Goal: Task Accomplishment & Management: Manage account settings

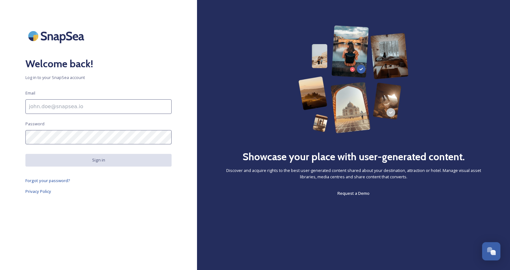
type input "[EMAIL_ADDRESS][DOMAIN_NAME]"
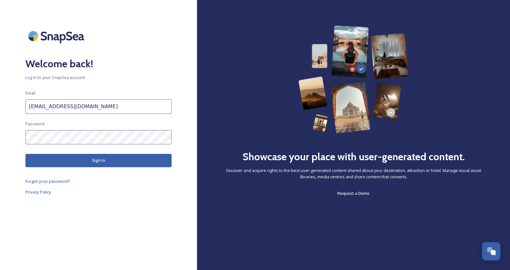
click at [100, 162] on button "Sign in" at bounding box center [98, 160] width 146 height 13
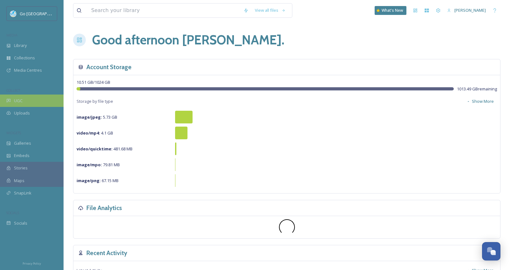
click at [16, 103] on div "UGC" at bounding box center [32, 101] width 64 height 12
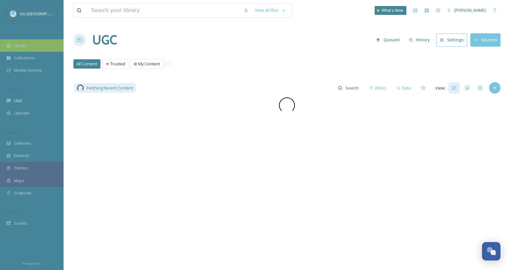
click at [23, 47] on span "Library" at bounding box center [20, 46] width 13 height 6
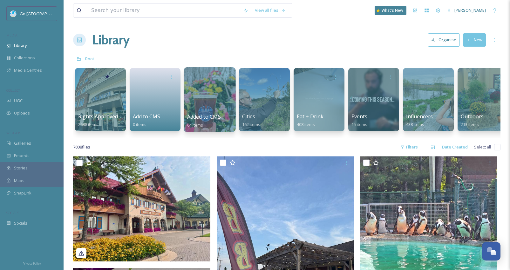
click at [211, 111] on div at bounding box center [210, 99] width 52 height 65
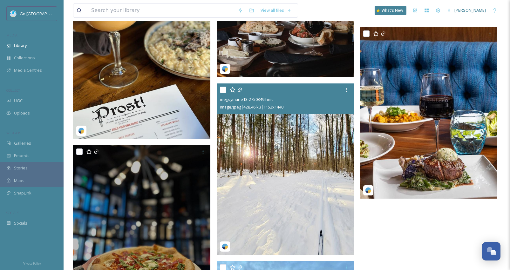
scroll to position [3060, 0]
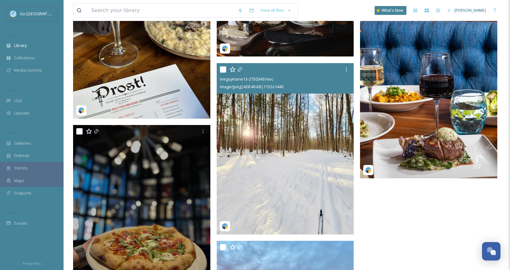
click at [263, 185] on img at bounding box center [285, 149] width 137 height 172
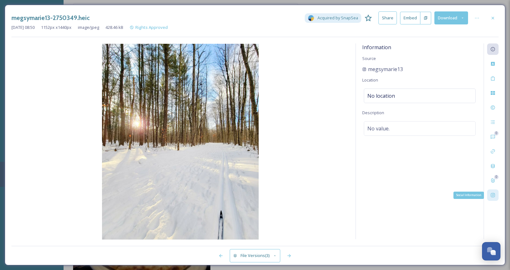
click at [493, 199] on div "Social Information" at bounding box center [492, 195] width 11 height 11
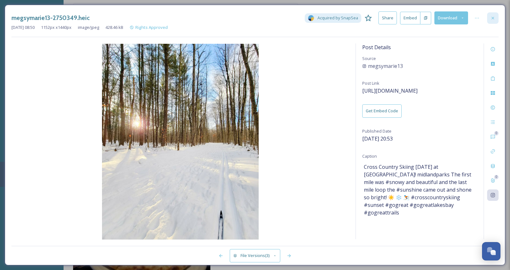
click at [495, 17] on icon at bounding box center [492, 18] width 5 height 5
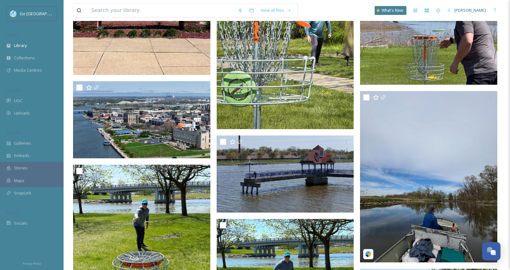
scroll to position [1386, 0]
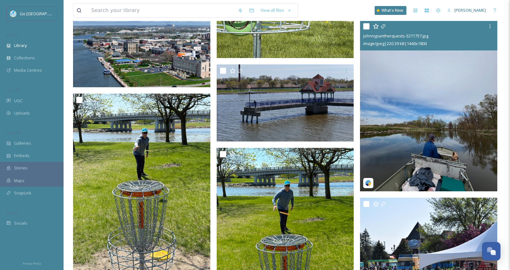
click at [418, 129] on img at bounding box center [428, 106] width 137 height 172
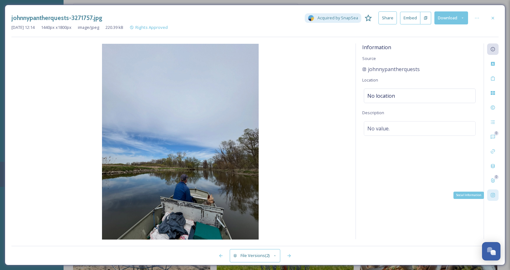
click at [493, 197] on icon at bounding box center [492, 195] width 5 height 5
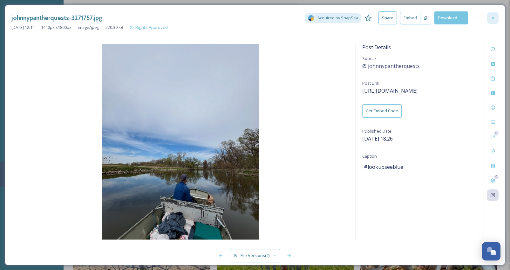
click at [494, 14] on div at bounding box center [492, 17] width 11 height 11
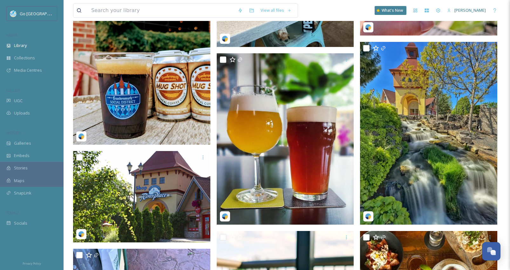
scroll to position [328, 0]
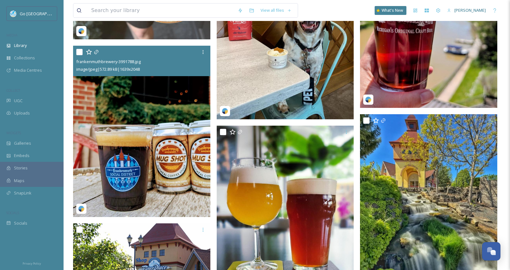
click at [144, 118] on img at bounding box center [141, 132] width 137 height 172
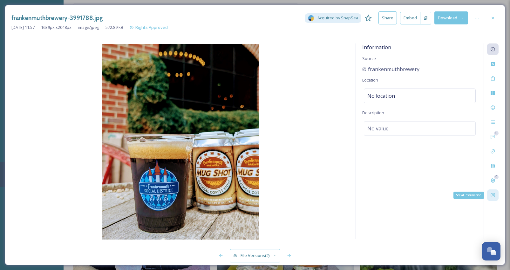
click at [493, 192] on div "Social Information" at bounding box center [492, 195] width 11 height 11
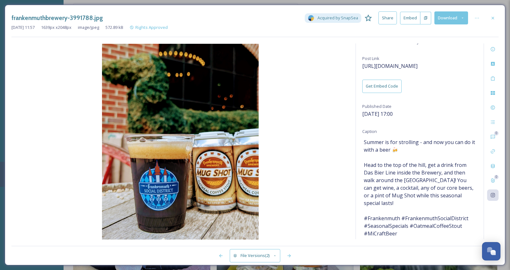
scroll to position [24, 0]
click at [491, 16] on icon at bounding box center [492, 18] width 5 height 5
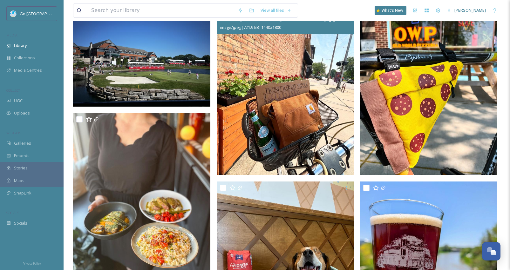
scroll to position [148, 0]
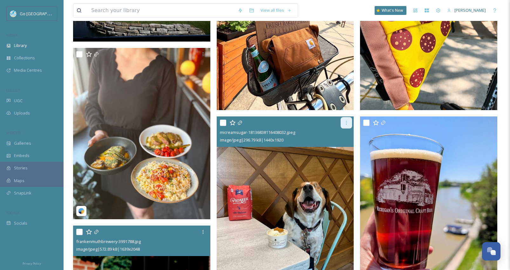
click at [344, 124] on div at bounding box center [346, 122] width 11 height 11
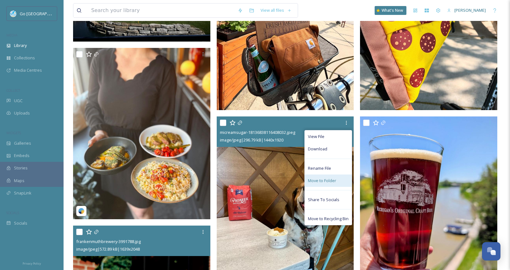
click at [324, 178] on span "Move to Folder" at bounding box center [322, 181] width 28 height 6
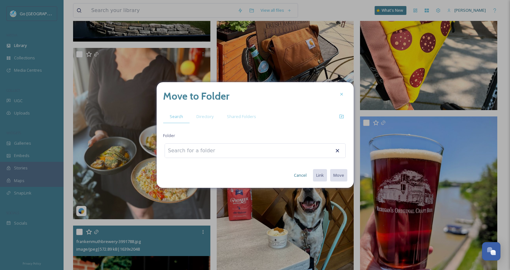
click at [302, 153] on div at bounding box center [255, 151] width 181 height 15
click at [216, 150] on input at bounding box center [200, 151] width 70 height 14
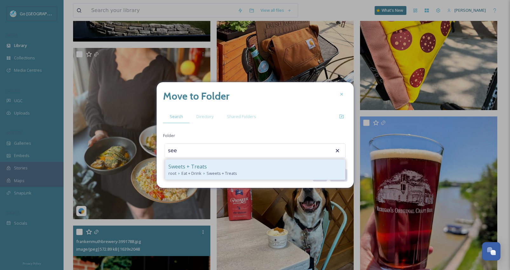
drag, startPoint x: 216, startPoint y: 150, endPoint x: 201, endPoint y: 167, distance: 22.5
click at [201, 167] on span "Sweets + Treats" at bounding box center [187, 167] width 38 height 8
type input "Sweets + Treats"
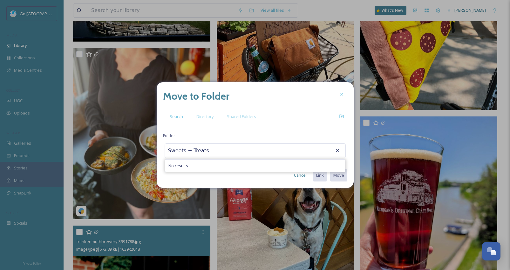
click at [277, 124] on div "Move to Folder Search Directory Shared Folders Folder Sweets + Treats No result…" at bounding box center [255, 135] width 197 height 106
click at [251, 169] on div "No results" at bounding box center [255, 166] width 180 height 12
click at [233, 147] on input "Sweets + Treats" at bounding box center [200, 151] width 70 height 14
click at [226, 175] on div "Cancel Link Move" at bounding box center [255, 175] width 184 height 12
click at [335, 151] on icon at bounding box center [337, 151] width 6 height 6
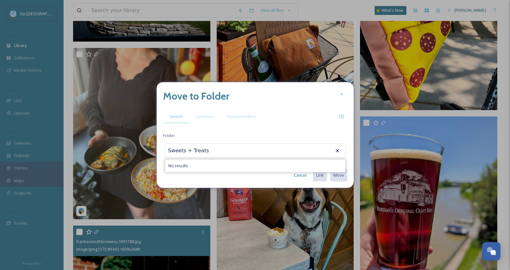
click at [336, 151] on icon at bounding box center [337, 151] width 6 height 6
click at [311, 110] on div "Move to Folder Search Directory Shared Folders Folder Sweets + Treats No result…" at bounding box center [255, 135] width 197 height 106
click at [340, 92] on icon at bounding box center [341, 94] width 5 height 5
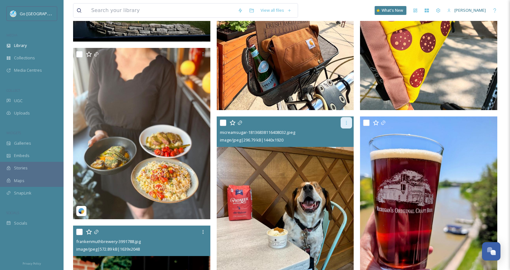
click at [347, 124] on icon at bounding box center [346, 122] width 5 height 5
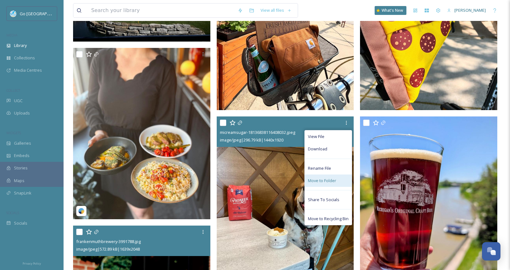
click at [322, 182] on span "Move to Folder" at bounding box center [322, 181] width 28 height 6
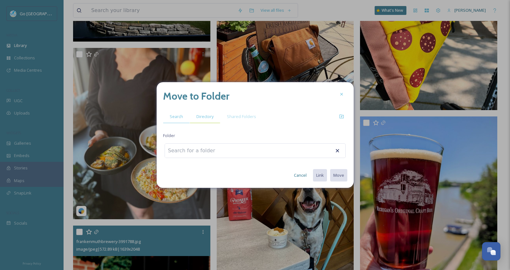
click at [206, 117] on span "Directory" at bounding box center [204, 117] width 17 height 6
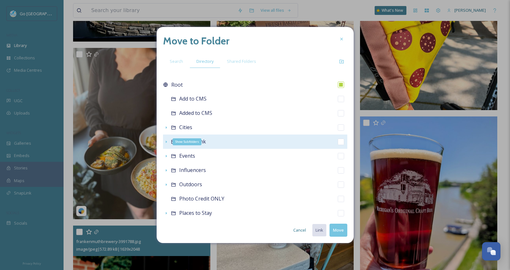
click at [166, 143] on icon at bounding box center [166, 142] width 5 height 5
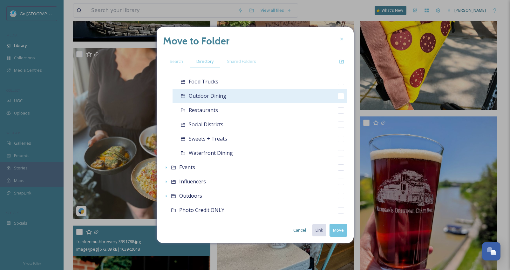
scroll to position [107, 0]
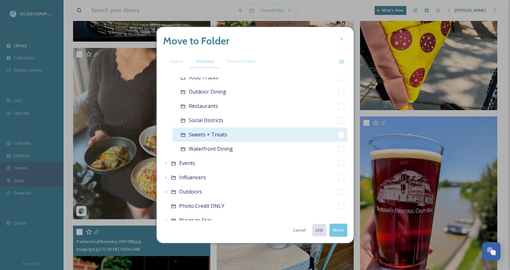
click at [208, 133] on span "Sweets + Treats" at bounding box center [208, 134] width 38 height 7
checkbox input "false"
checkbox input "true"
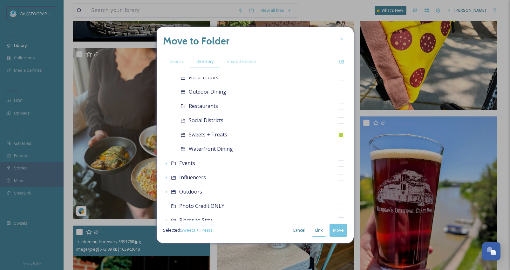
click at [339, 231] on button "Move" at bounding box center [339, 230] width 18 height 13
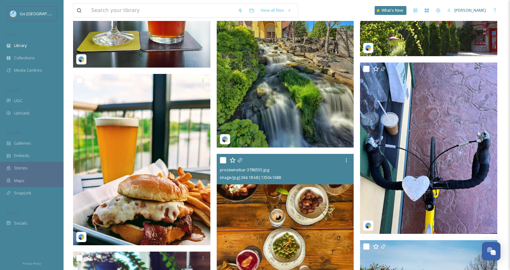
scroll to position [461, 0]
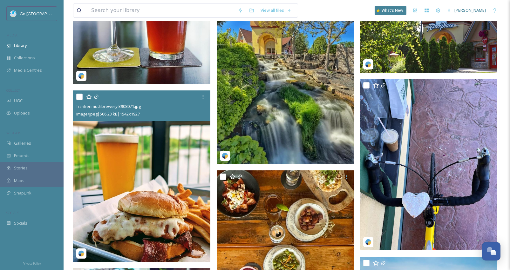
click at [155, 180] on img at bounding box center [141, 177] width 137 height 172
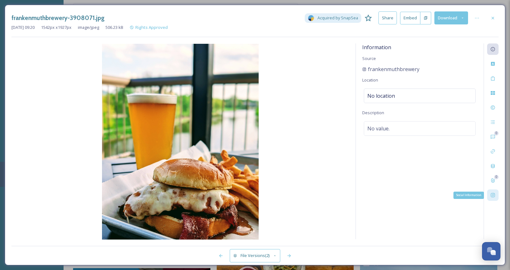
click at [493, 194] on icon at bounding box center [492, 195] width 5 height 5
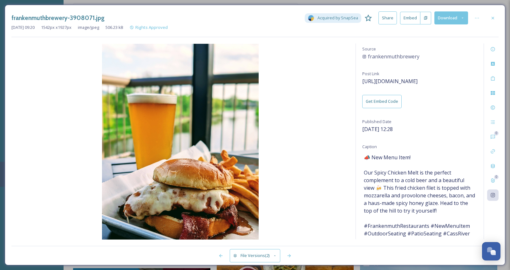
scroll to position [9, 0]
click at [491, 17] on icon at bounding box center [492, 18] width 5 height 5
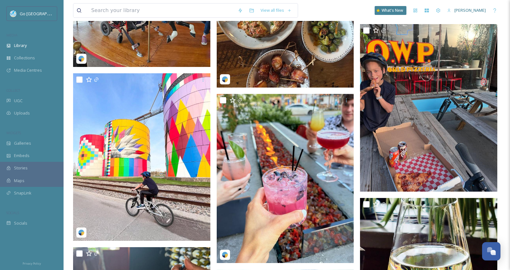
scroll to position [1719, 0]
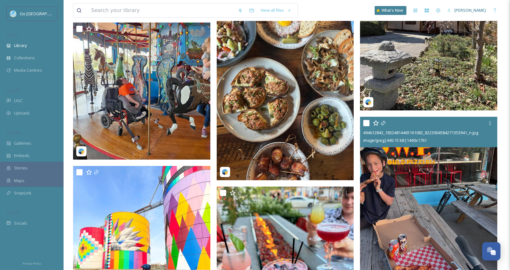
click at [404, 183] on img at bounding box center [428, 201] width 137 height 168
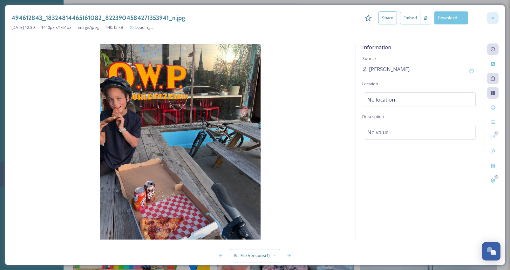
click at [495, 17] on icon at bounding box center [492, 18] width 5 height 5
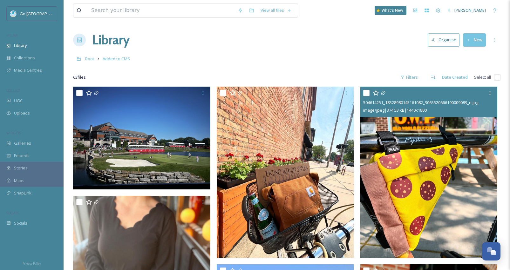
click at [464, 195] on img at bounding box center [428, 173] width 137 height 172
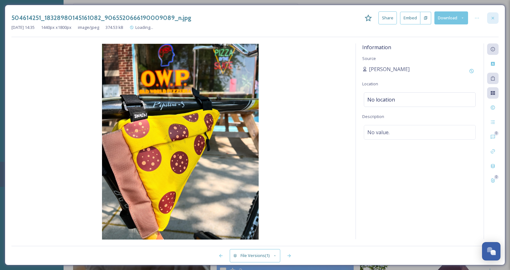
click at [494, 18] on icon at bounding box center [492, 18] width 5 height 5
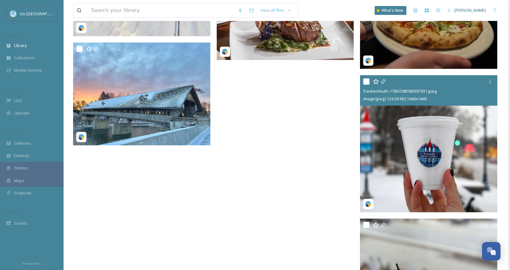
click at [451, 167] on img at bounding box center [428, 143] width 137 height 137
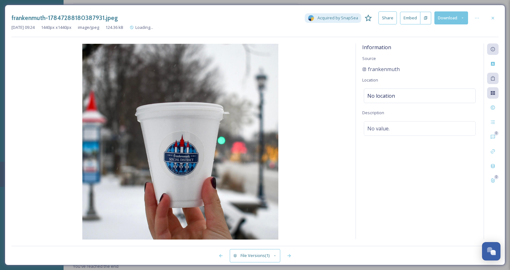
click at [476, 204] on div "Information Source frankenmuth Location No location Description No value." at bounding box center [420, 142] width 128 height 196
click at [495, 16] on icon at bounding box center [492, 18] width 5 height 5
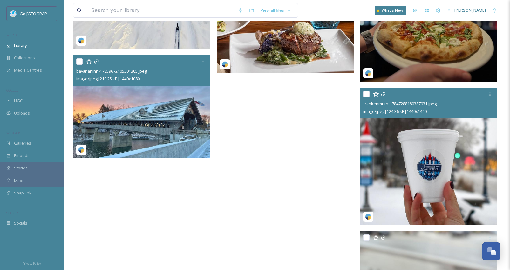
click at [147, 115] on img at bounding box center [141, 106] width 137 height 103
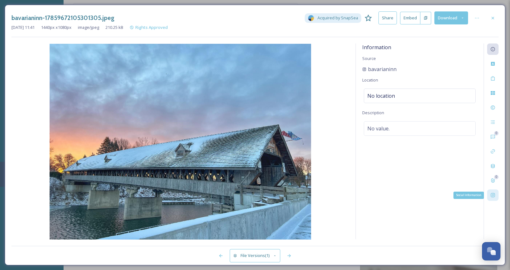
click at [493, 197] on icon at bounding box center [492, 195] width 5 height 5
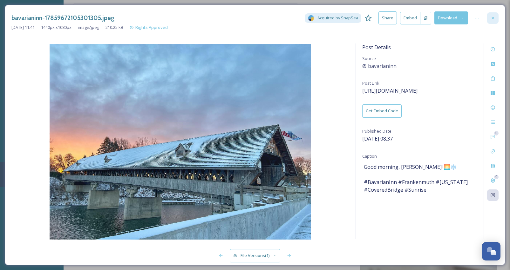
click at [493, 19] on icon at bounding box center [492, 18] width 5 height 5
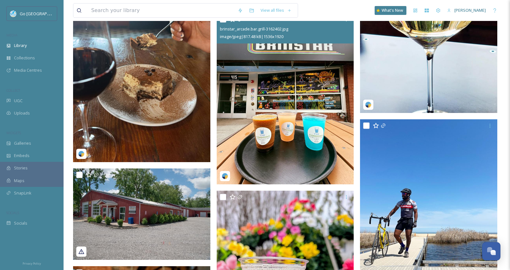
scroll to position [2068, 0]
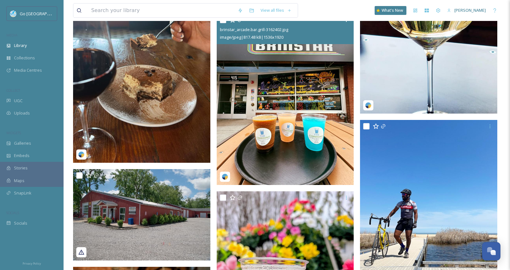
click at [279, 135] on img at bounding box center [285, 100] width 137 height 172
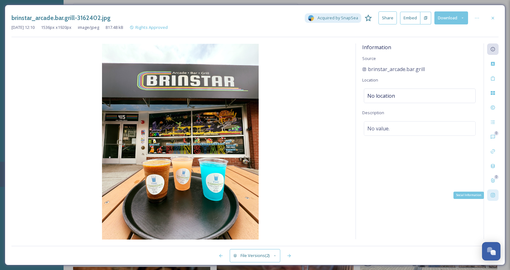
click at [495, 194] on icon at bounding box center [493, 196] width 4 height 4
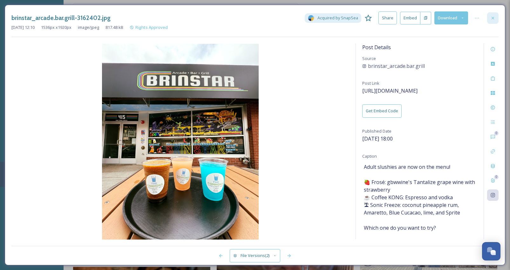
click at [493, 18] on icon at bounding box center [492, 18] width 5 height 5
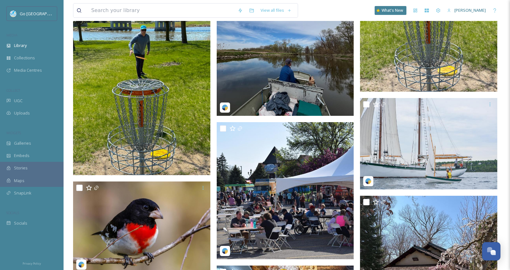
scroll to position [1445, 0]
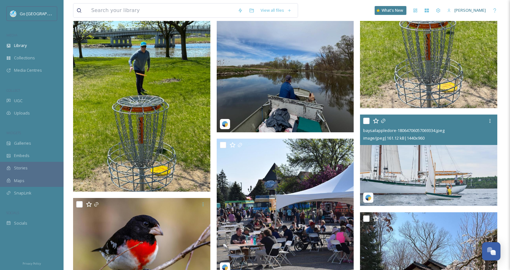
click at [408, 168] on img at bounding box center [428, 161] width 137 height 92
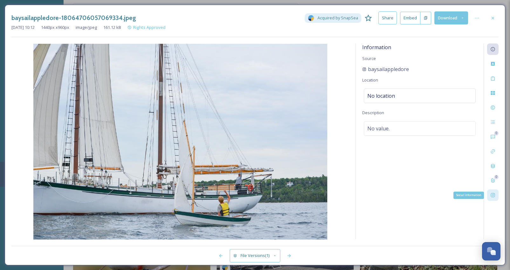
click at [495, 193] on div "Social Information" at bounding box center [492, 195] width 11 height 11
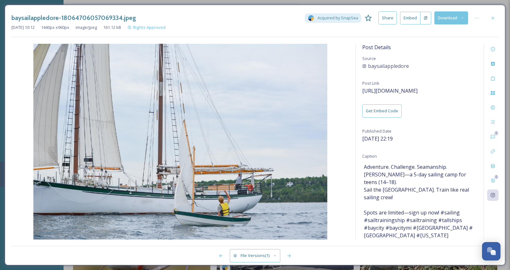
click at [456, 215] on span "Adventure. Challenge. Seamanship. Join Windward Bound—a 5-day sailing camp for …" at bounding box center [420, 201] width 112 height 76
click at [492, 17] on icon at bounding box center [492, 18] width 5 height 5
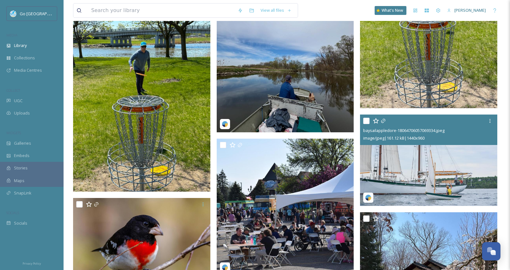
click at [372, 96] on img at bounding box center [428, 16] width 137 height 183
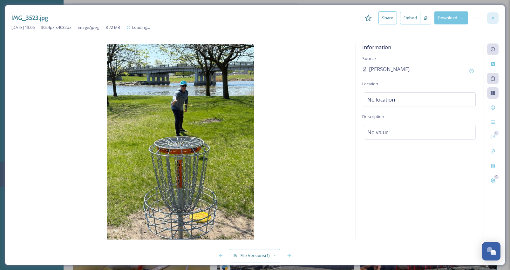
click at [493, 14] on div at bounding box center [492, 17] width 11 height 11
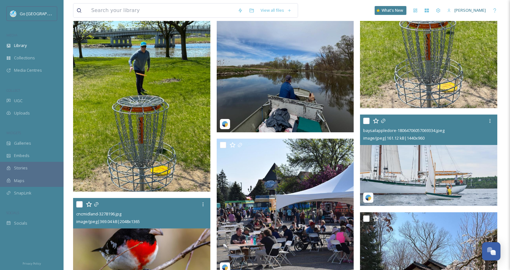
click at [150, 229] on div "cncmidland-3278196.jpg image/jpeg | 369.04 kB | 2048 x 1365" at bounding box center [141, 213] width 137 height 31
click at [150, 248] on img at bounding box center [141, 244] width 137 height 92
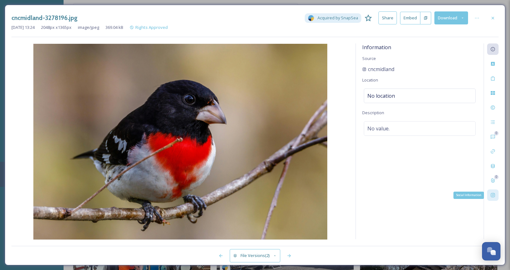
click at [493, 194] on icon at bounding box center [493, 196] width 4 height 4
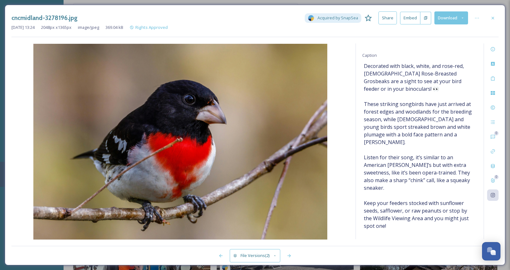
scroll to position [101, 0]
click at [494, 16] on icon at bounding box center [492, 18] width 5 height 5
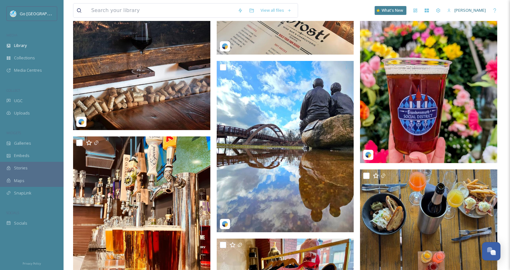
scroll to position [2545, 0]
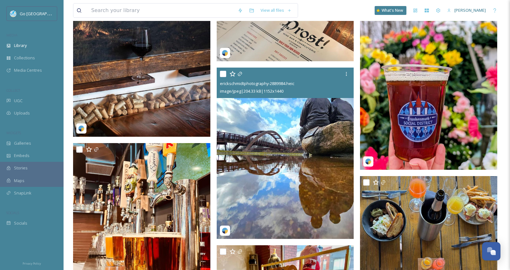
click at [338, 175] on img at bounding box center [285, 154] width 137 height 172
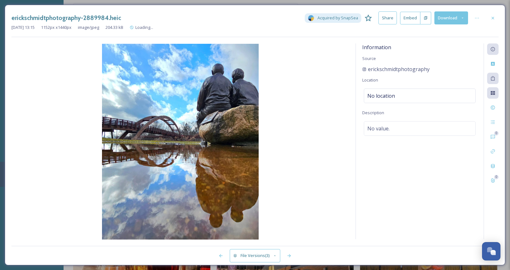
click at [467, 195] on div "Information Source erickschmidtphotography Location No location Description No …" at bounding box center [420, 142] width 128 height 196
click at [444, 198] on div "Information Source erickschmidtphotography Location No location Description No …" at bounding box center [420, 142] width 128 height 196
click at [153, 26] on span "Loading..." at bounding box center [144, 27] width 18 height 6
click at [375, 210] on div "Information Source erickschmidtphotography Location No location Description No …" at bounding box center [420, 142] width 128 height 196
click at [442, 210] on div "Information Source erickschmidtphotography Location No location Description No …" at bounding box center [420, 142] width 128 height 196
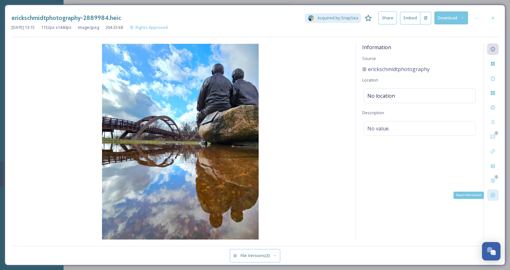
click at [493, 197] on icon at bounding box center [492, 195] width 5 height 5
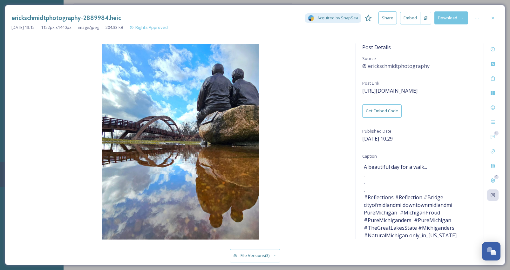
scroll to position [1, 0]
click at [494, 17] on icon at bounding box center [492, 18] width 5 height 5
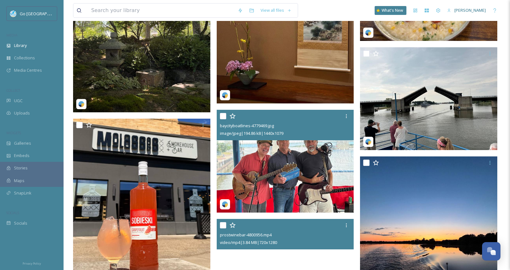
scroll to position [579, 0]
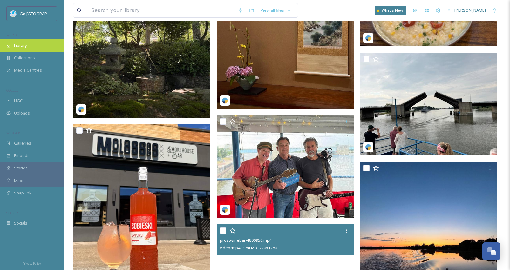
click at [19, 44] on span "Library" at bounding box center [20, 46] width 13 height 6
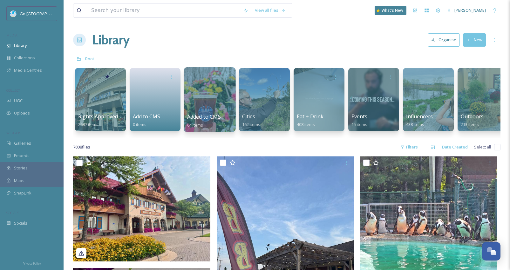
click at [196, 105] on div at bounding box center [210, 99] width 52 height 65
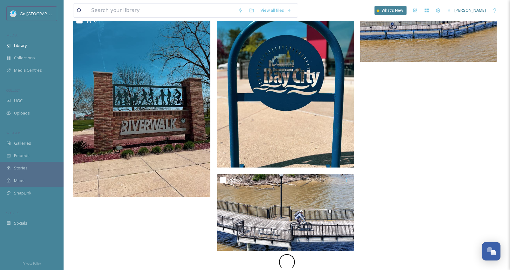
scroll to position [1003, 0]
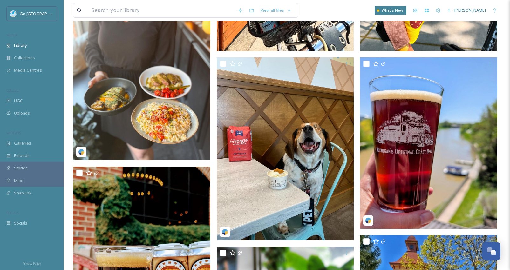
scroll to position [208, 0]
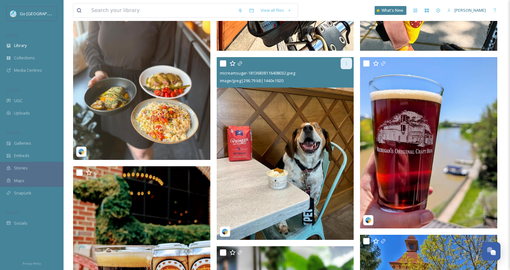
click at [343, 64] on div at bounding box center [346, 63] width 11 height 11
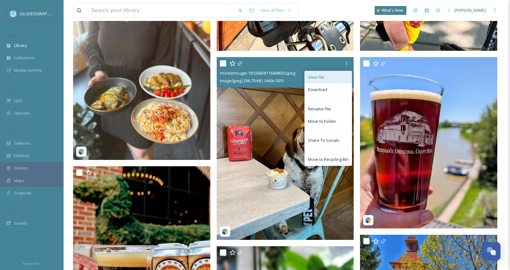
click at [340, 79] on div "View File" at bounding box center [328, 77] width 47 height 12
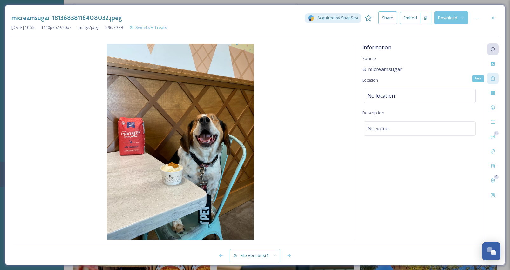
click at [490, 78] on div "Tags" at bounding box center [492, 78] width 11 height 11
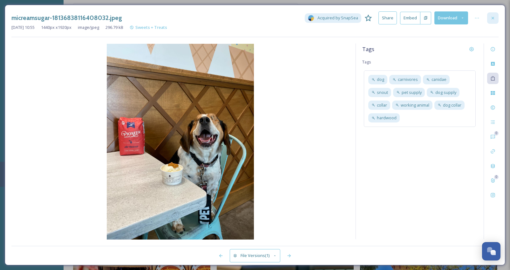
click at [495, 16] on div at bounding box center [492, 17] width 11 height 11
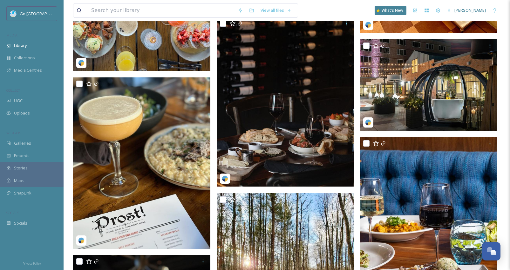
scroll to position [2907, 0]
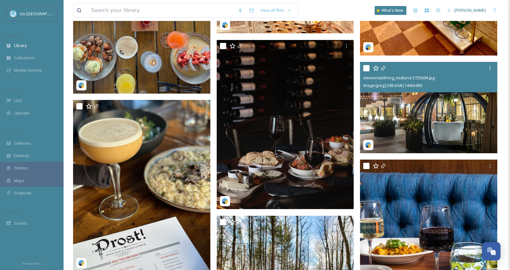
click at [426, 128] on img at bounding box center [428, 108] width 137 height 92
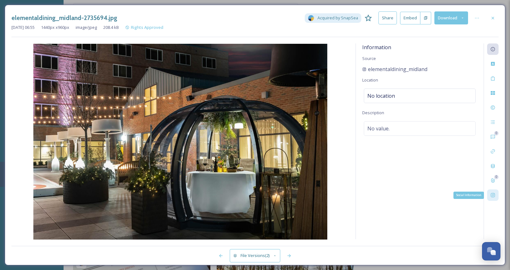
click at [495, 195] on icon at bounding box center [492, 195] width 5 height 5
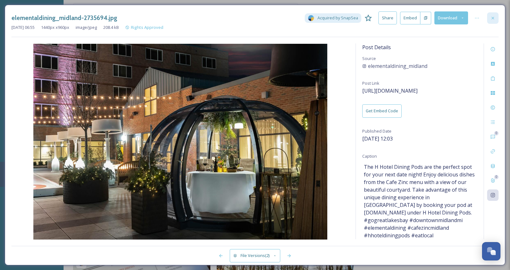
click at [494, 17] on icon at bounding box center [492, 18] width 5 height 5
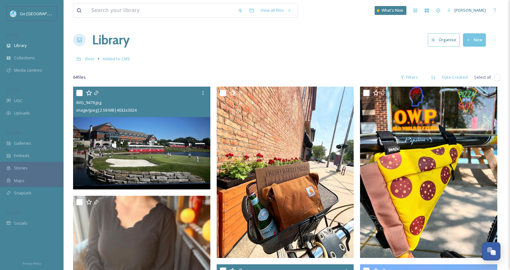
click at [176, 135] on img at bounding box center [141, 138] width 137 height 103
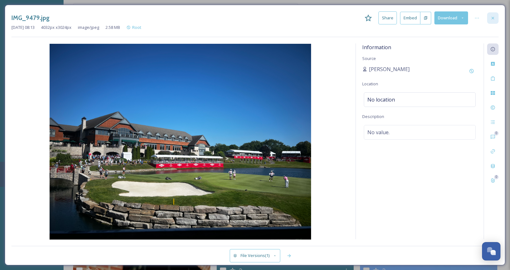
click at [494, 16] on icon at bounding box center [492, 18] width 5 height 5
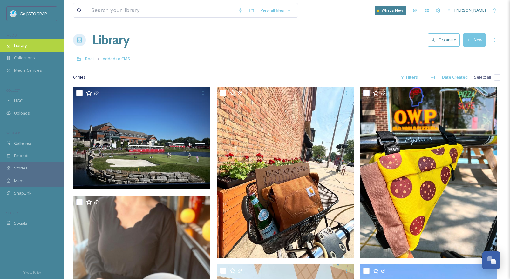
click at [34, 49] on div "Library" at bounding box center [32, 45] width 64 height 12
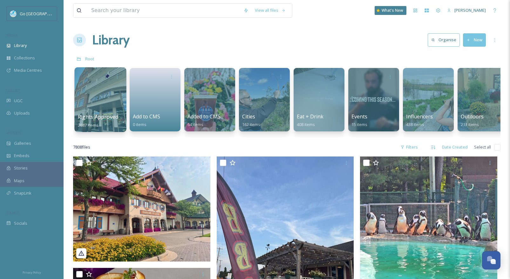
click at [110, 102] on div at bounding box center [100, 99] width 52 height 65
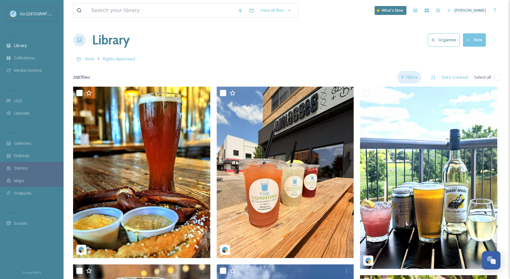
click at [407, 78] on div "Filters" at bounding box center [409, 77] width 24 height 12
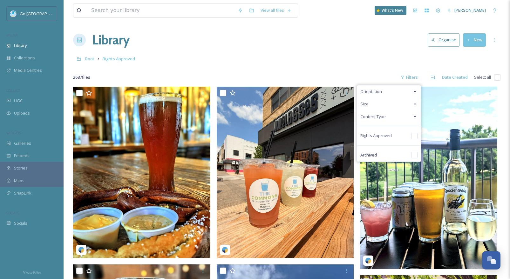
click at [415, 116] on icon at bounding box center [415, 116] width 2 height 1
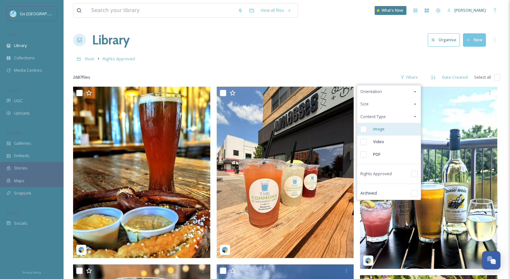
click at [379, 129] on span "Image" at bounding box center [378, 129] width 11 height 6
